Goal: Information Seeking & Learning: Learn about a topic

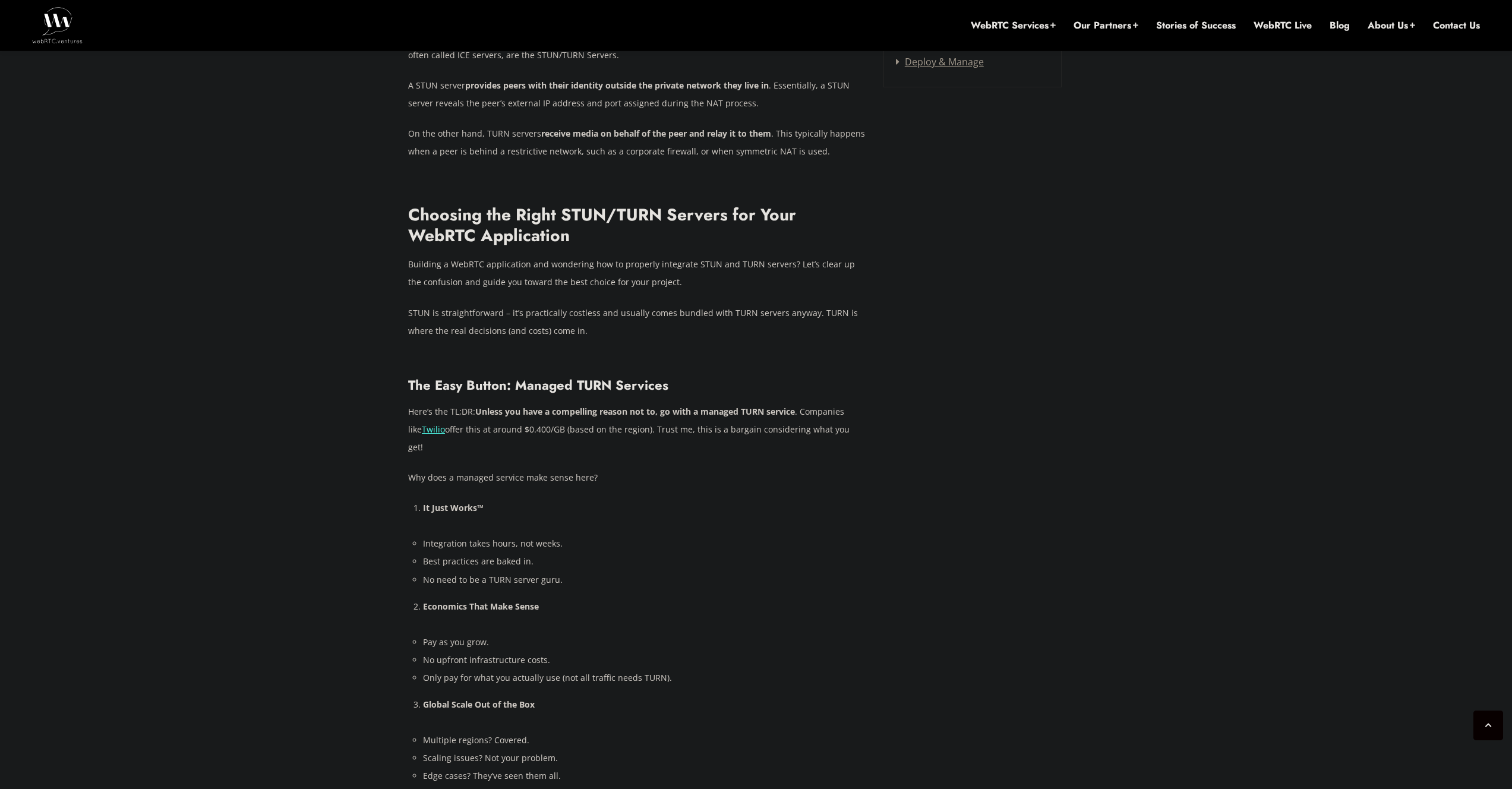
scroll to position [1800, 0]
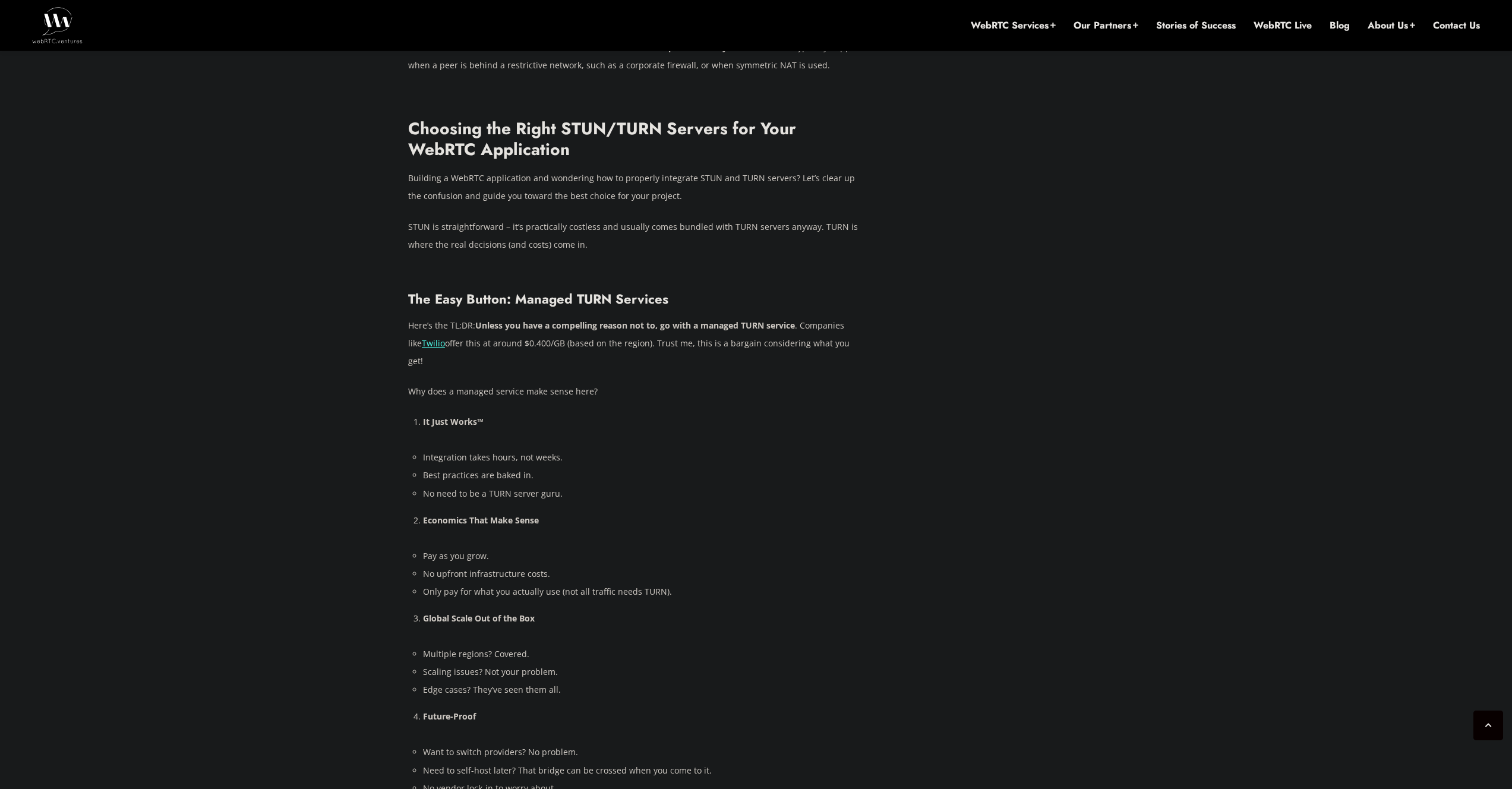
click at [619, 321] on p "Here’s the TL;DR: Unless you have a compelling reason not to, go with a managed…" at bounding box center [636, 344] width 458 height 54
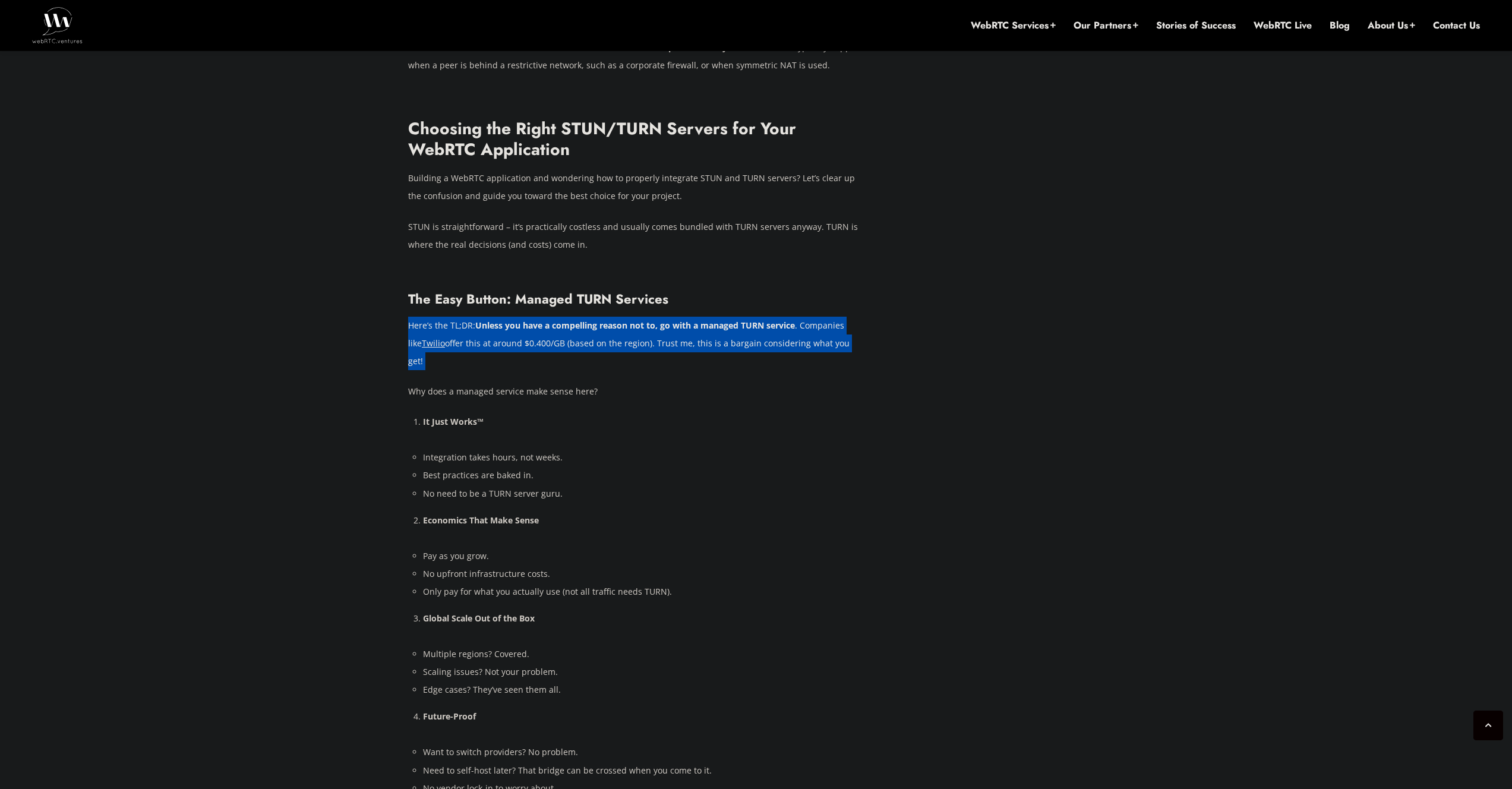
click at [619, 321] on p "Here’s the TL;DR: Unless you have a compelling reason not to, go with a managed…" at bounding box center [636, 344] width 458 height 54
click at [591, 322] on p "Here’s the TL;DR: Unless you have a compelling reason not to, go with a managed…" at bounding box center [636, 344] width 458 height 54
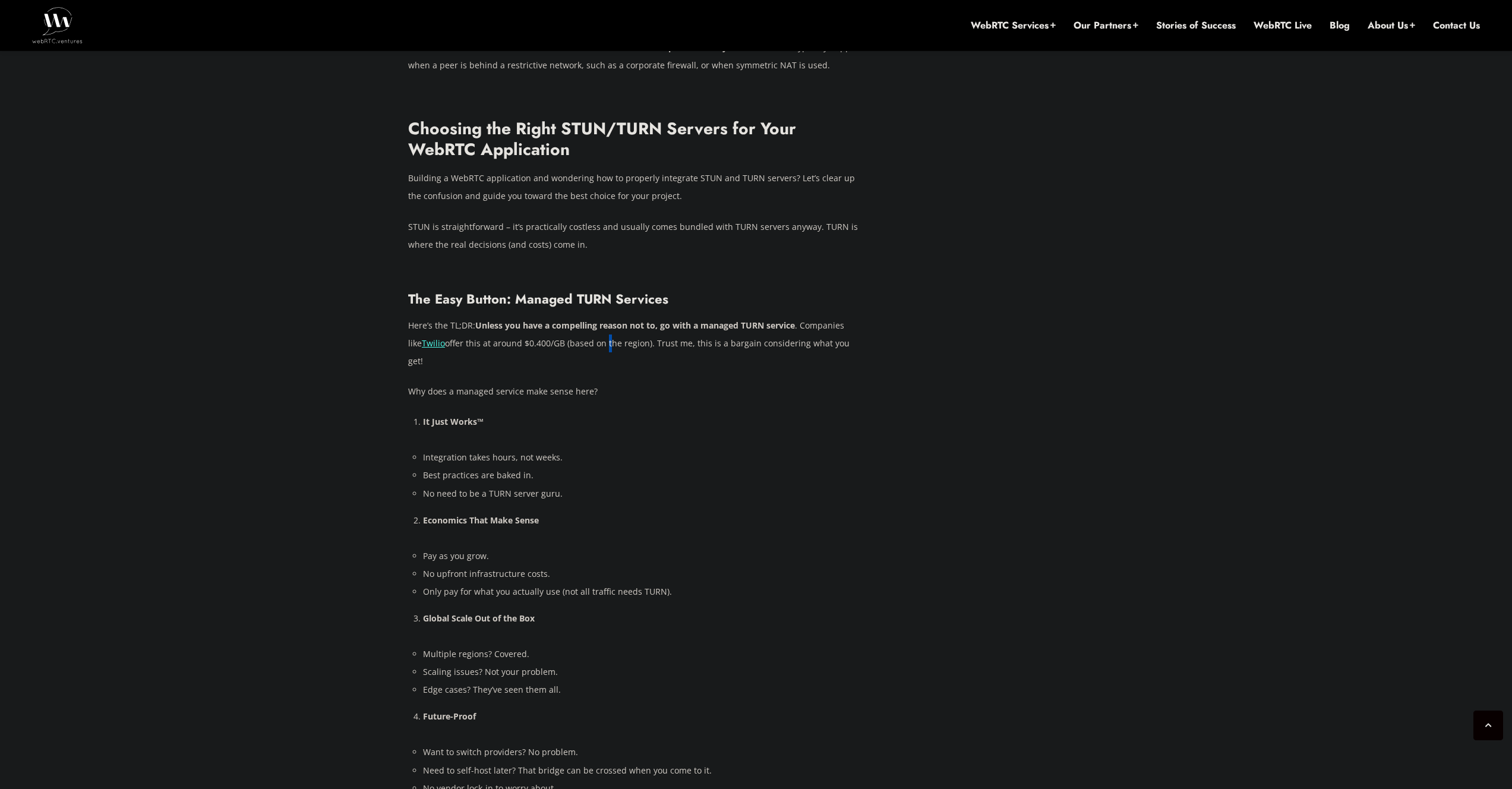
click at [591, 322] on p "Here’s the TL;DR: Unless you have a compelling reason not to, go with a managed…" at bounding box center [636, 344] width 458 height 54
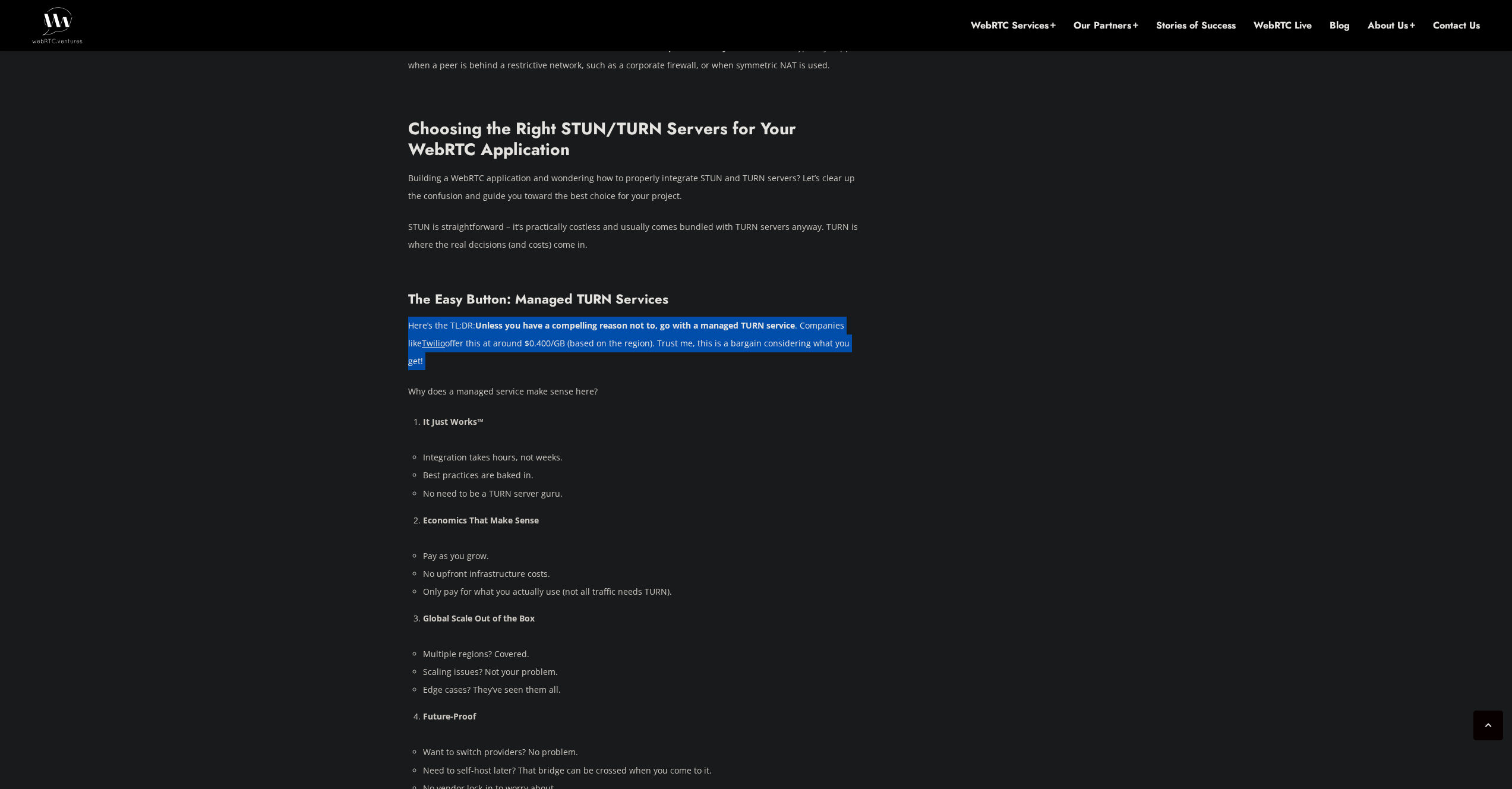
click at [591, 322] on p "Here’s the TL;DR: Unless you have a compelling reason not to, go with a managed…" at bounding box center [636, 344] width 458 height 54
click at [625, 320] on p "Here’s the TL;DR: Unless you have a compelling reason not to, go with a managed…" at bounding box center [636, 344] width 458 height 54
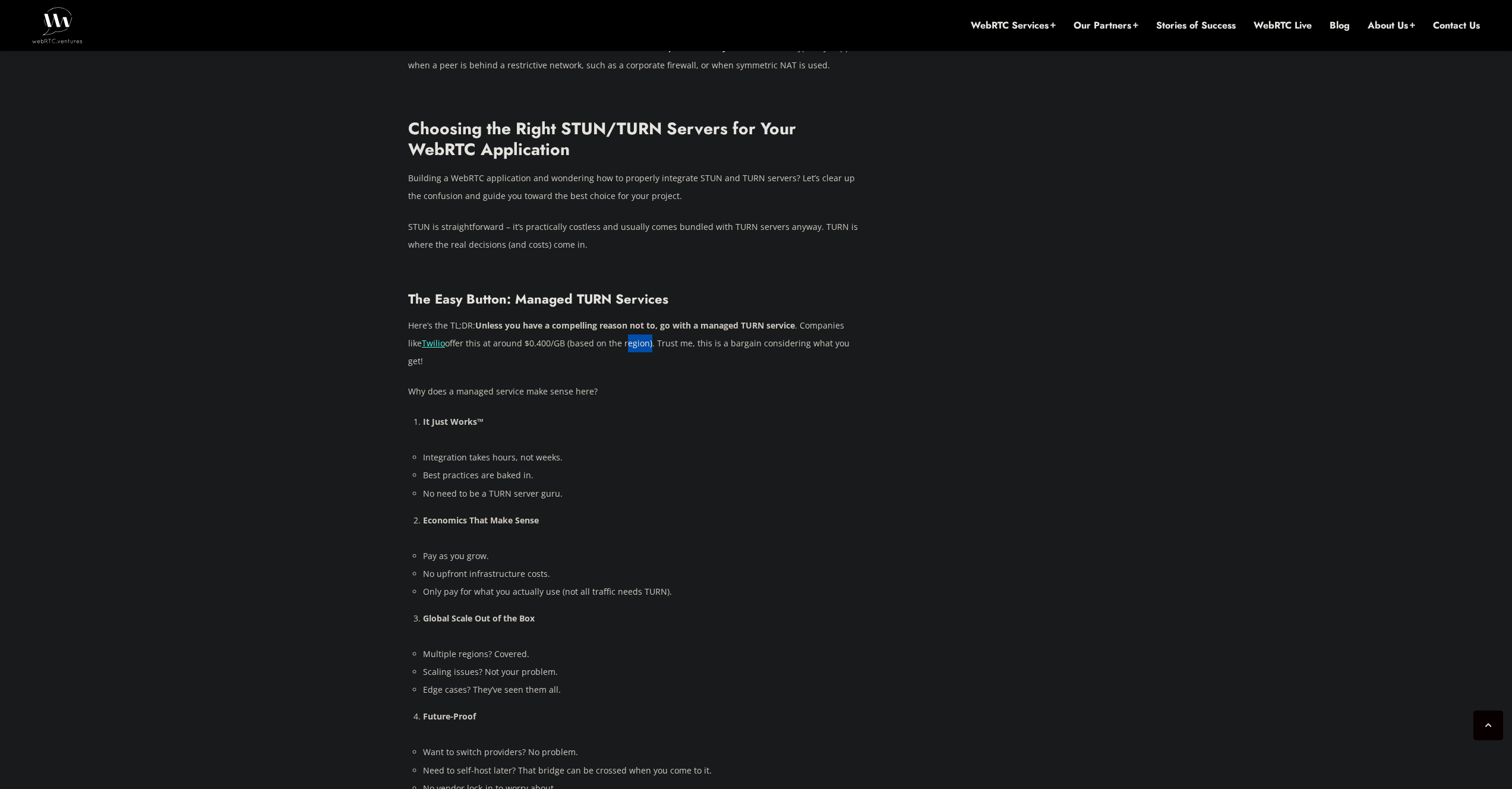
click at [625, 320] on p "Here’s the TL;DR: Unless you have a compelling reason not to, go with a managed…" at bounding box center [636, 344] width 458 height 54
click at [638, 320] on p "Here’s the TL;DR: Unless you have a compelling reason not to, go with a managed…" at bounding box center [636, 344] width 458 height 54
click at [627, 324] on p "Here’s the TL;DR: Unless you have a compelling reason not to, go with a managed…" at bounding box center [636, 344] width 458 height 54
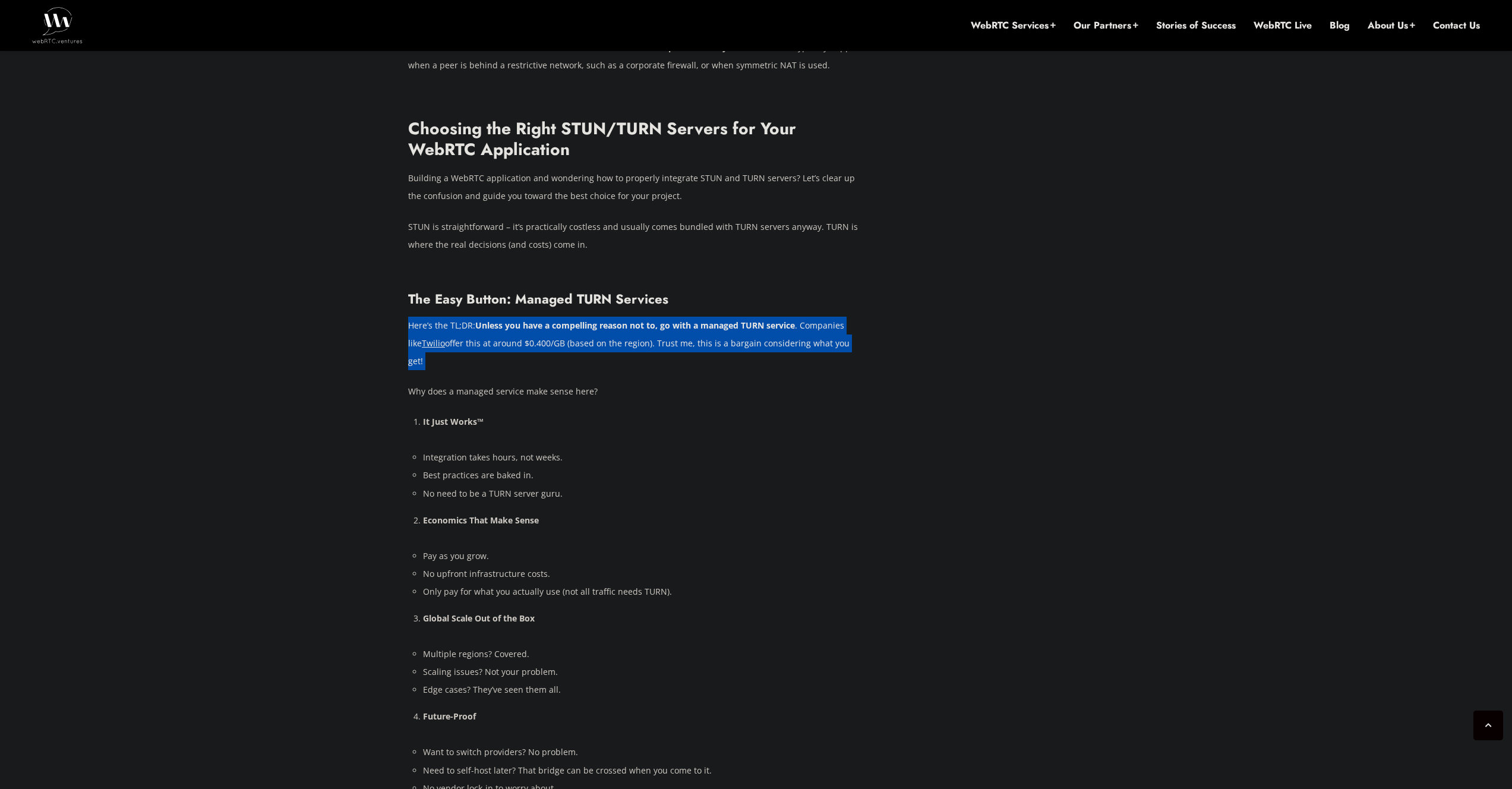
click at [627, 324] on p "Here’s the TL;DR: Unless you have a compelling reason not to, go with a managed…" at bounding box center [636, 344] width 458 height 54
click at [655, 322] on p "Here’s the TL;DR: Unless you have a compelling reason not to, go with a managed…" at bounding box center [636, 344] width 458 height 54
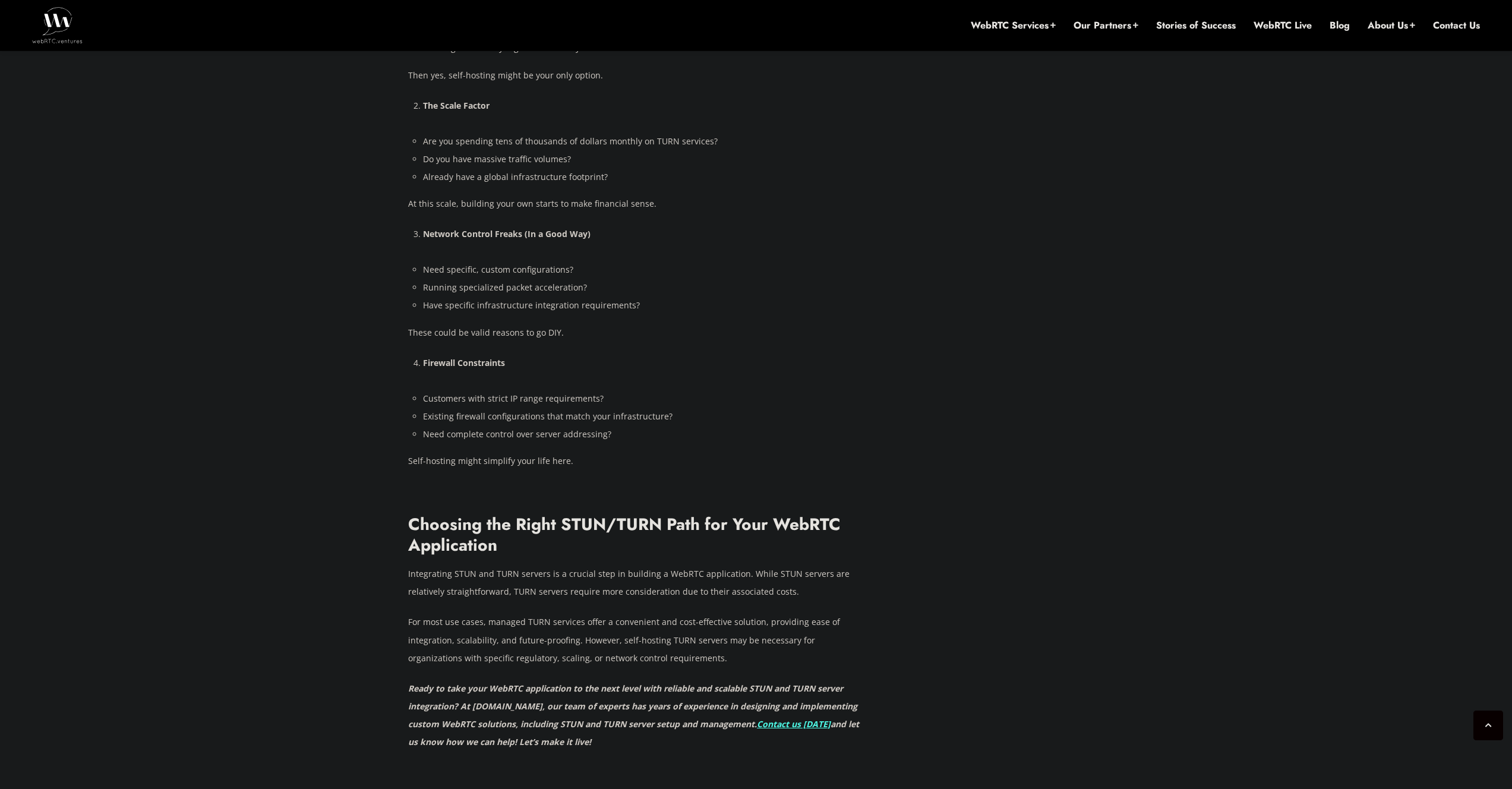
scroll to position [2774, 0]
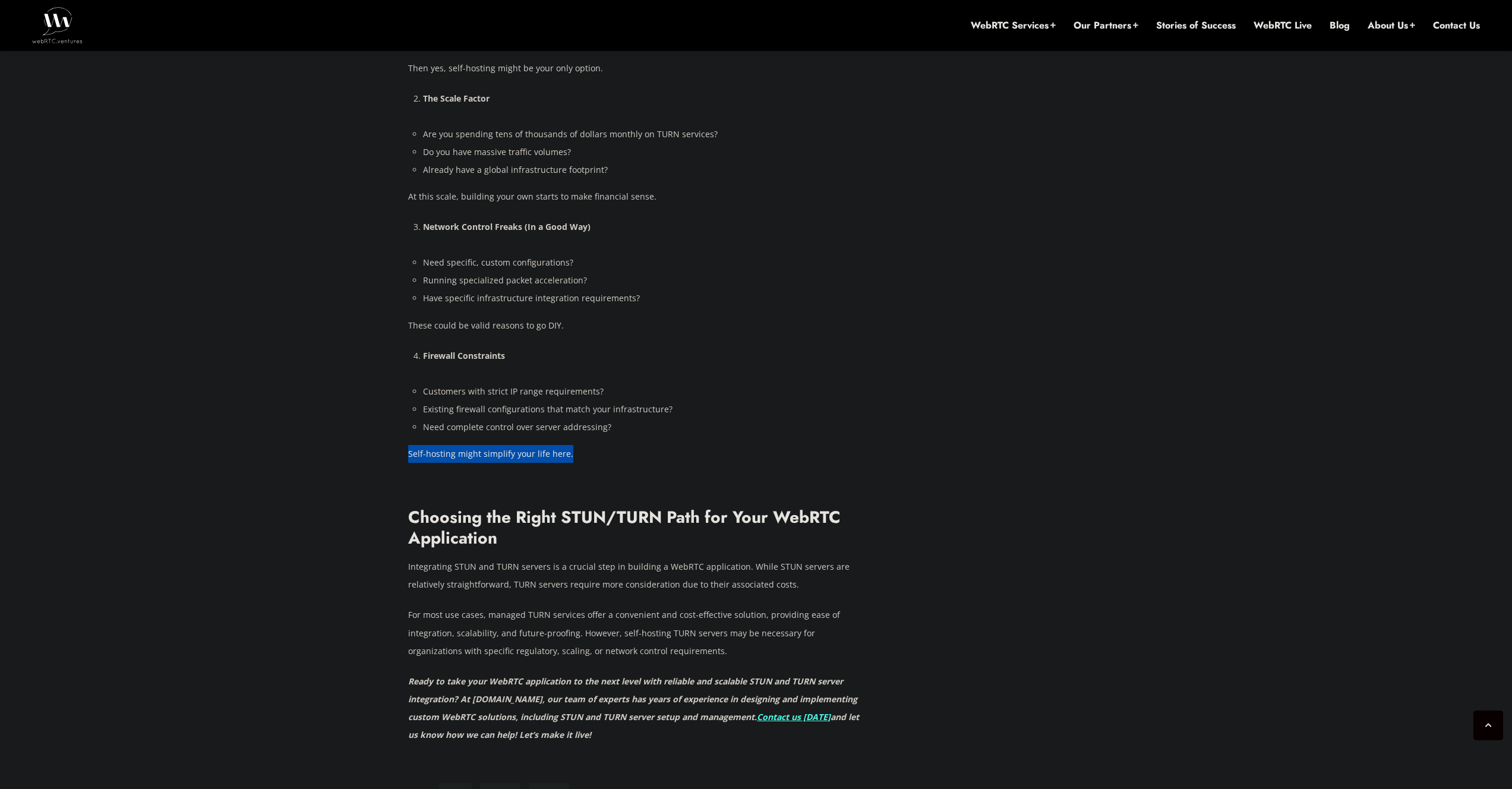
drag, startPoint x: 642, startPoint y: 405, endPoint x: 707, endPoint y: 416, distance: 65.9
click at [767, 382] on li "Customers with strict IP range requirements?" at bounding box center [644, 391] width 443 height 18
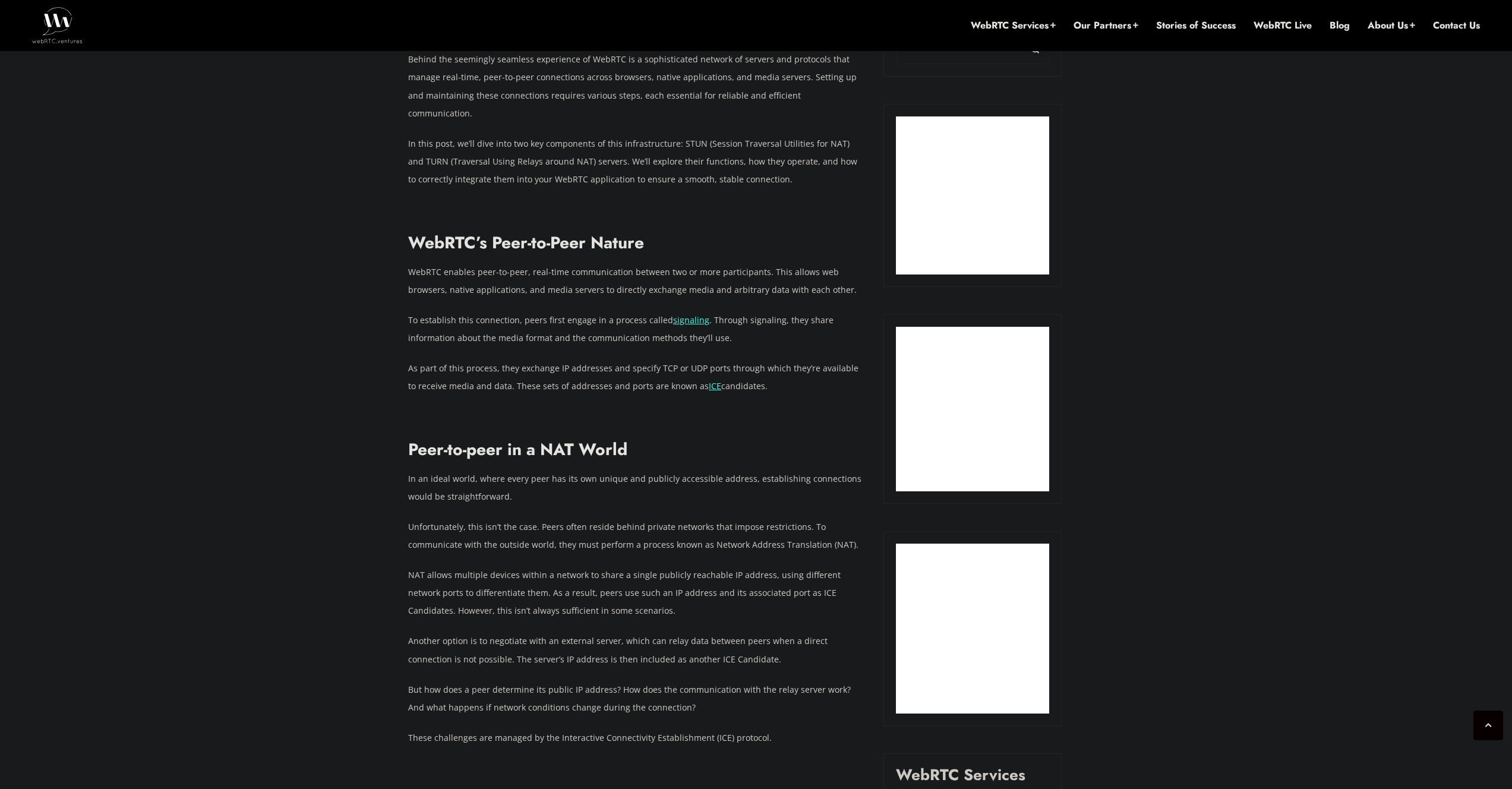
scroll to position [834, 0]
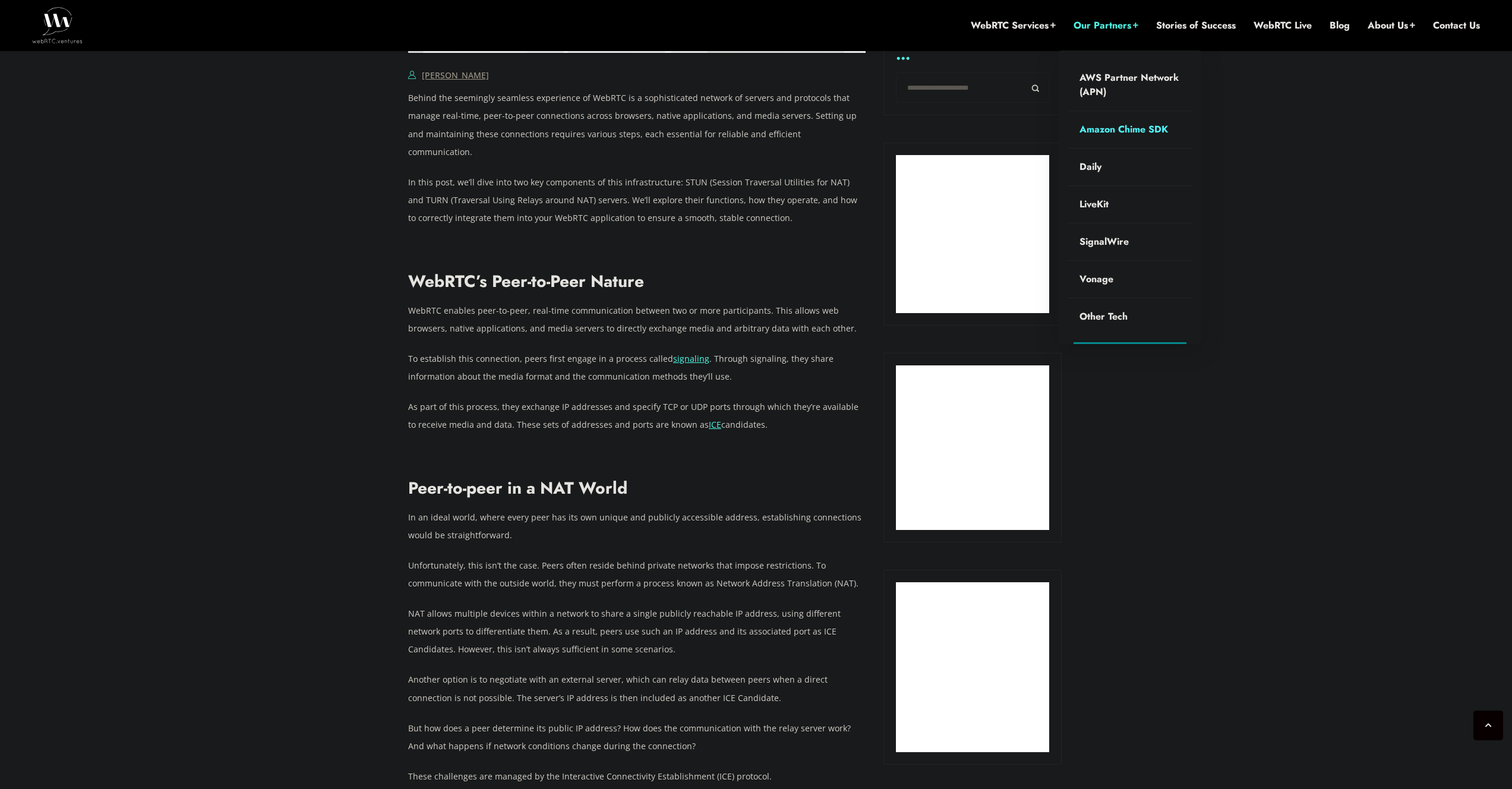
click at [1134, 122] on link "Amazon Chime SDK" at bounding box center [1130, 130] width 125 height 37
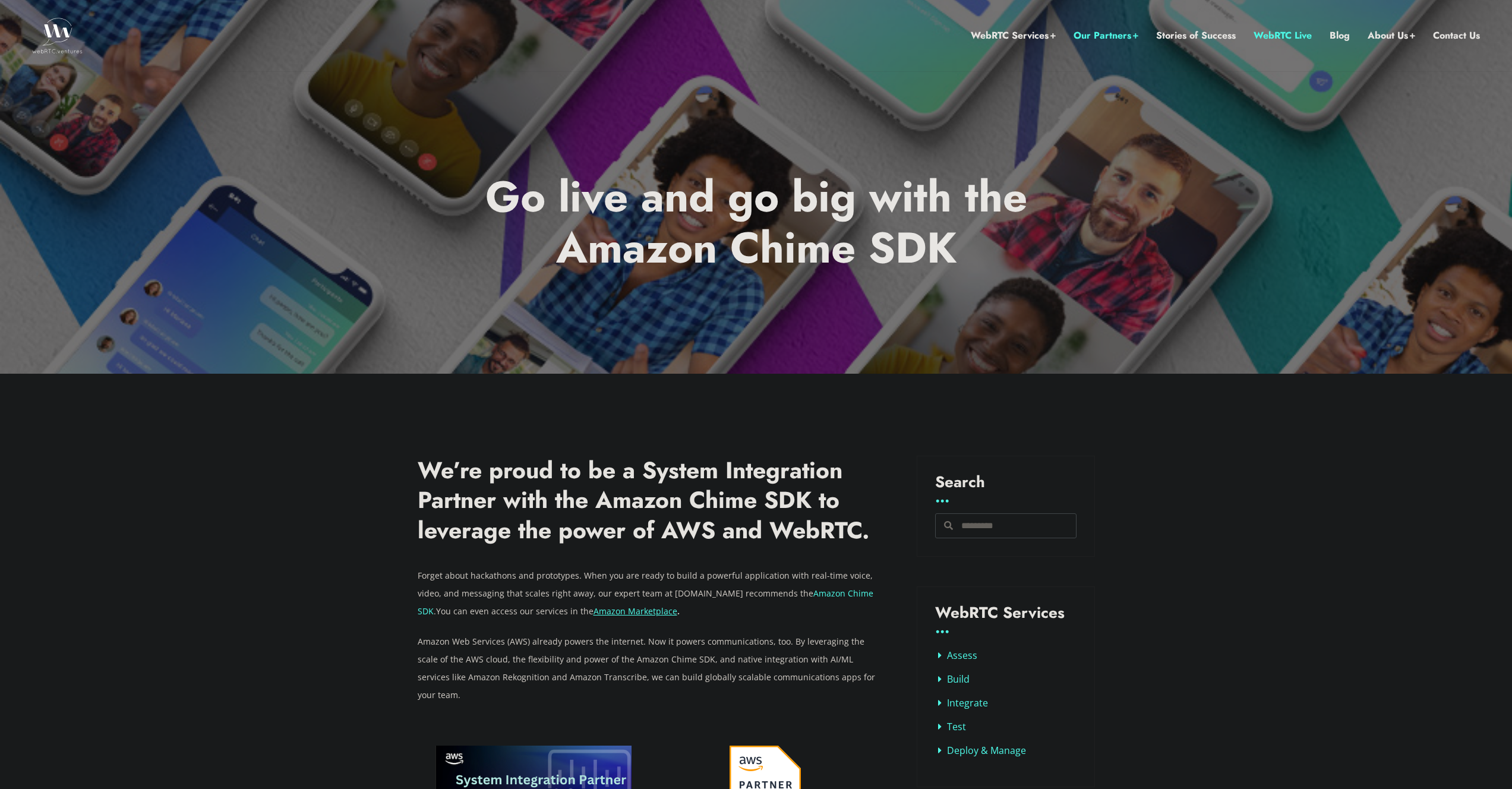
click at [1285, 35] on link "WebRTC Live" at bounding box center [1282, 36] width 58 height 16
